Goal: Find specific fact: Find specific fact

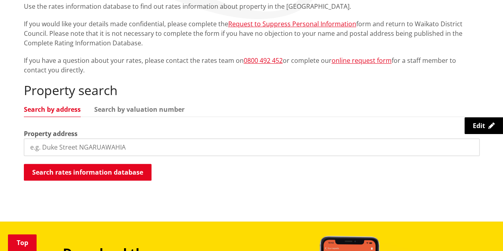
scroll to position [119, 0]
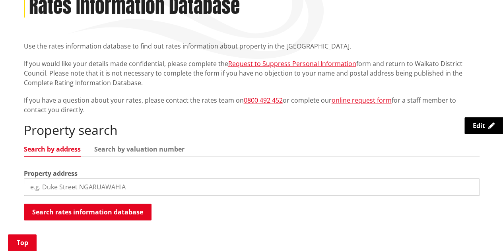
click at [67, 187] on input "search" at bounding box center [251, 186] width 455 height 17
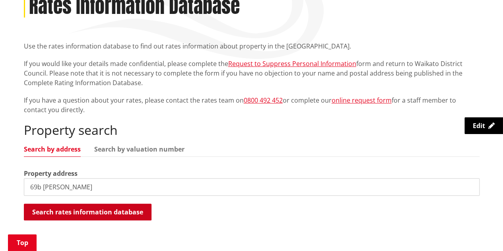
type input "69b gibson"
click at [89, 209] on button "Search rates information database" at bounding box center [88, 211] width 128 height 17
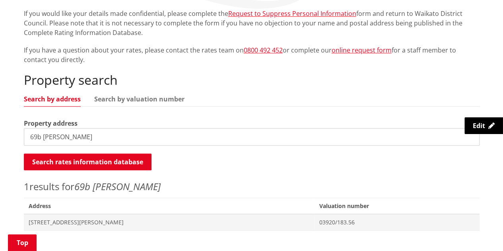
scroll to position [238, 0]
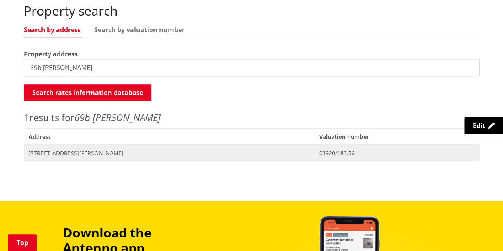
click at [54, 153] on span "[STREET_ADDRESS][PERSON_NAME]" at bounding box center [169, 153] width 281 height 8
